Goal: Use online tool/utility: Utilize a website feature to perform a specific function

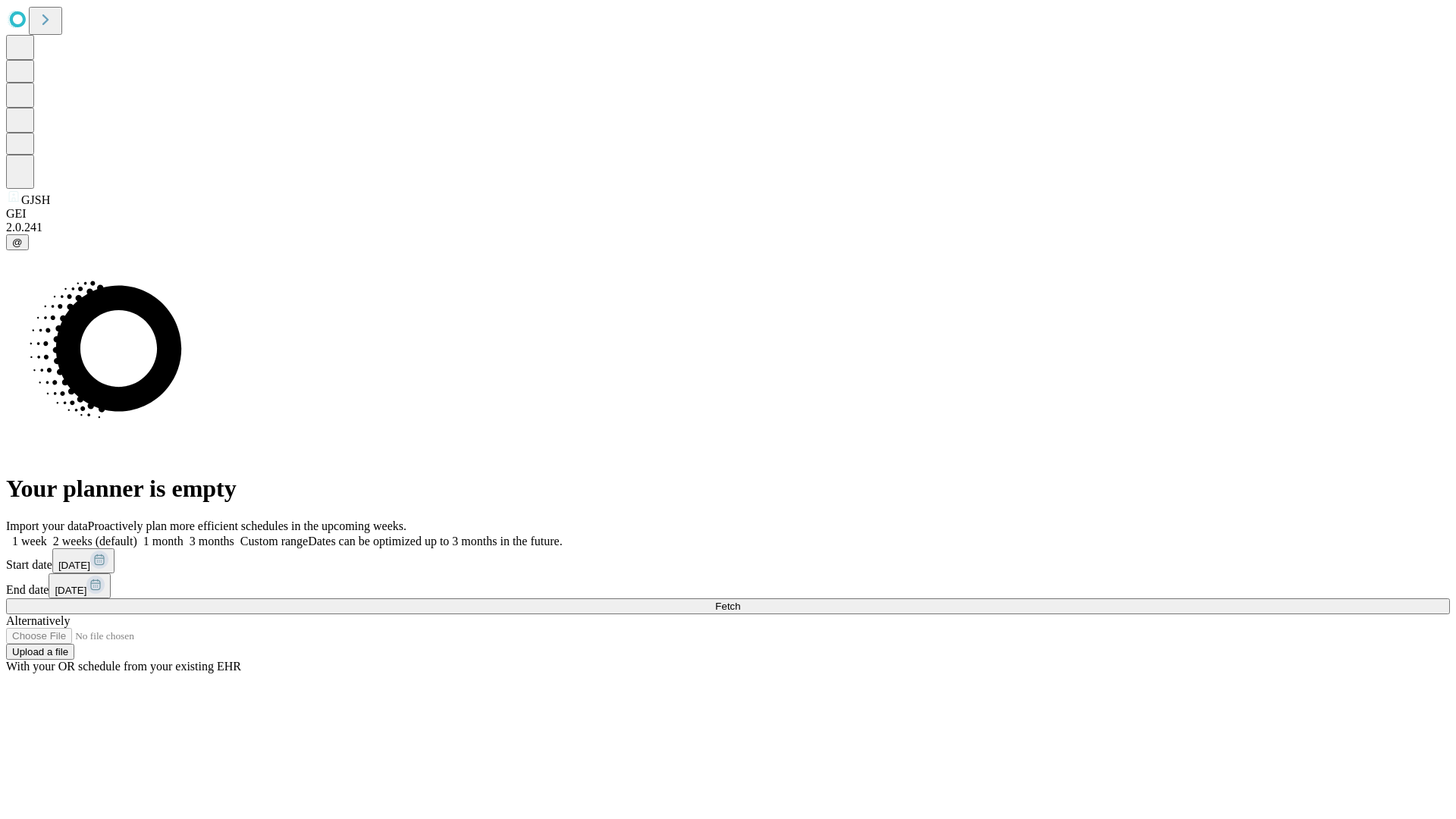
click at [740, 600] on span "Fetch" at bounding box center [727, 606] width 25 height 11
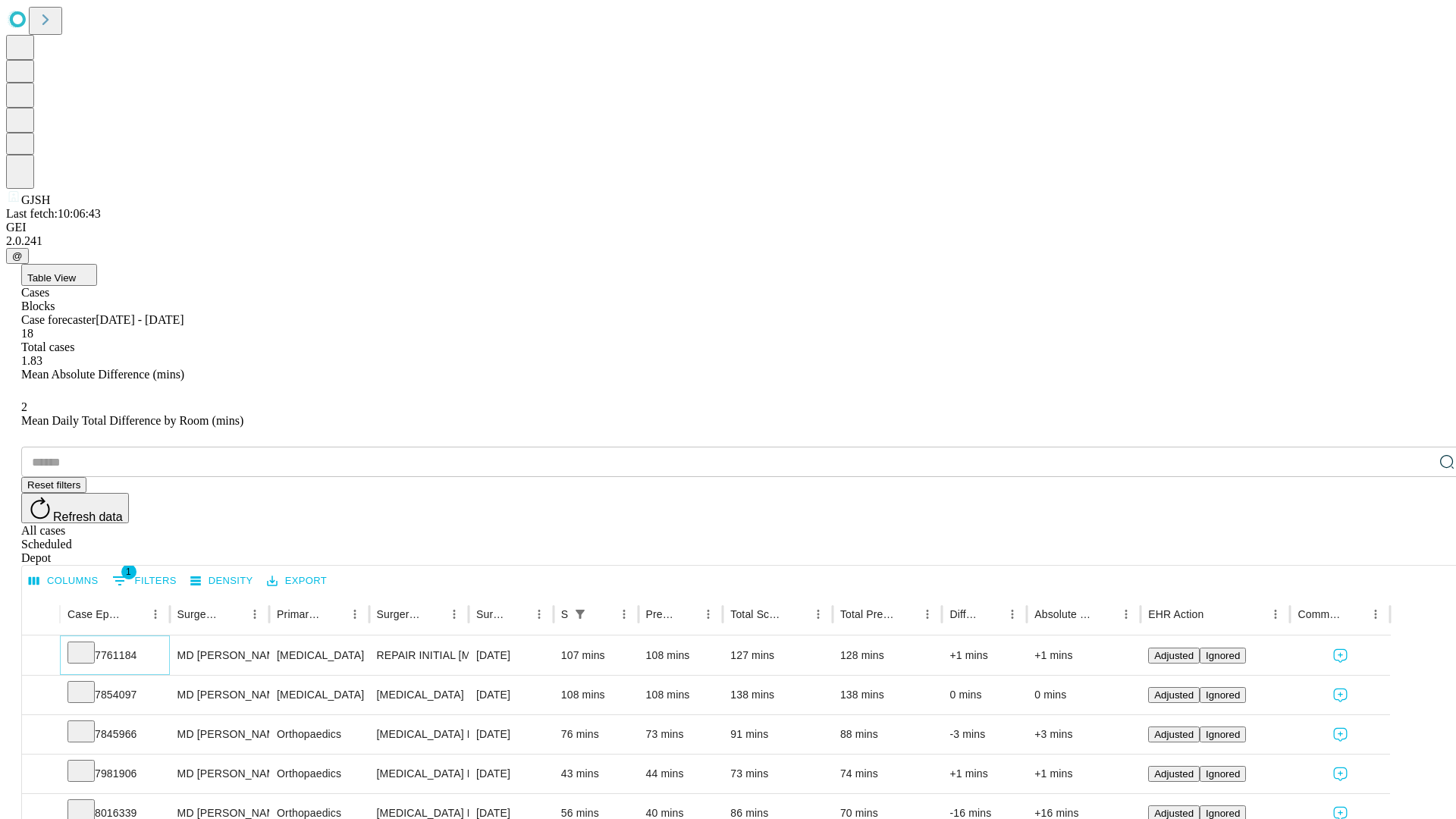
click at [89, 644] on icon at bounding box center [81, 651] width 16 height 16
